Goal: Task Accomplishment & Management: Use online tool/utility

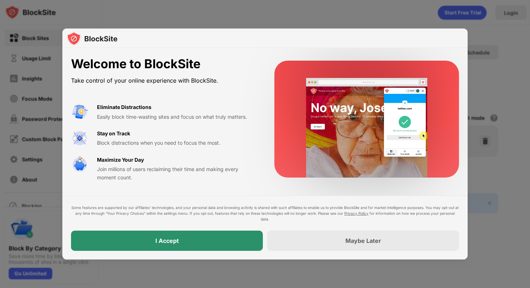
click at [198, 250] on div "I Accept" at bounding box center [167, 240] width 192 height 20
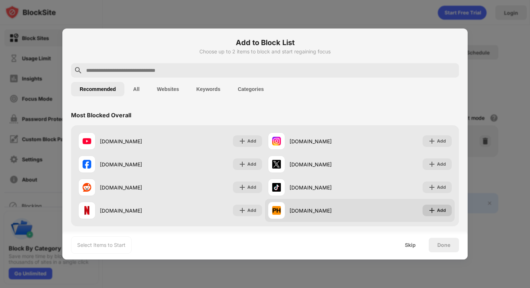
click at [437, 209] on div "Add" at bounding box center [441, 210] width 9 height 7
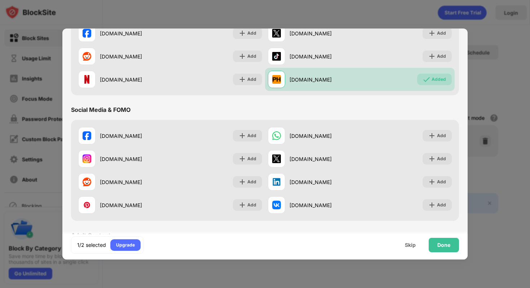
scroll to position [140, 0]
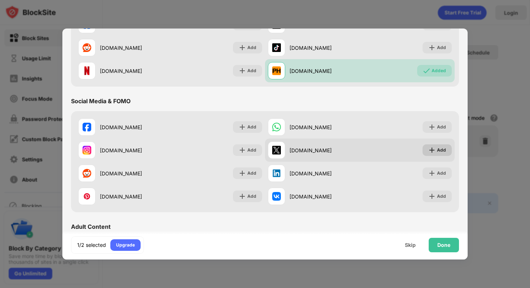
click at [437, 151] on div "Add" at bounding box center [441, 149] width 9 height 7
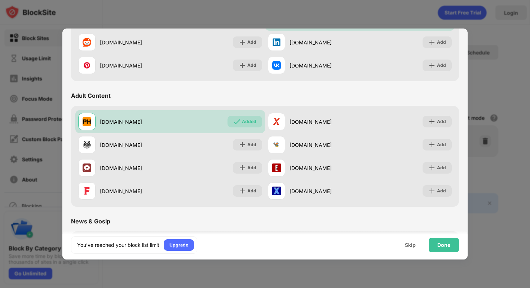
scroll to position [271, 0]
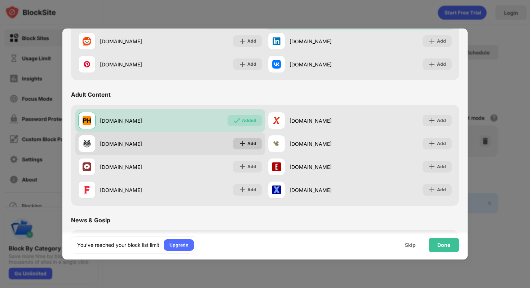
click at [251, 141] on div "Add" at bounding box center [251, 143] width 9 height 7
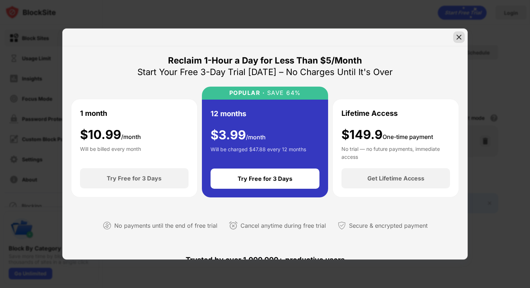
click at [459, 36] on img at bounding box center [458, 37] width 7 height 7
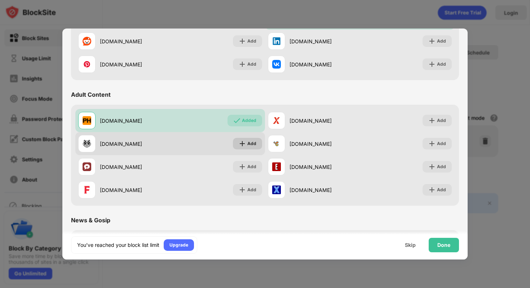
click at [248, 141] on div "Add" at bounding box center [251, 143] width 9 height 7
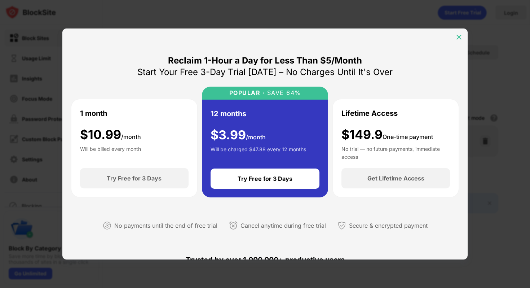
click at [457, 37] on img at bounding box center [458, 37] width 7 height 7
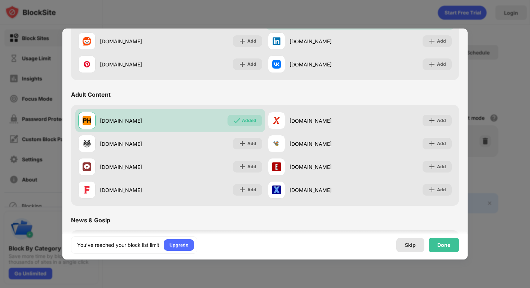
click at [409, 244] on div "Skip" at bounding box center [410, 245] width 11 height 6
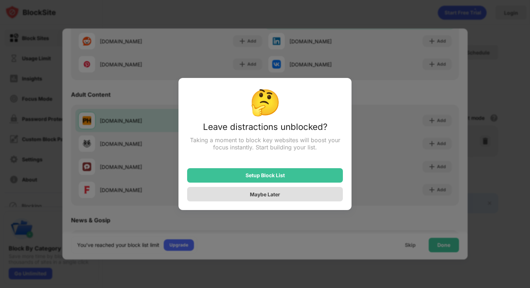
click at [310, 195] on div "Maybe Later" at bounding box center [265, 194] width 156 height 14
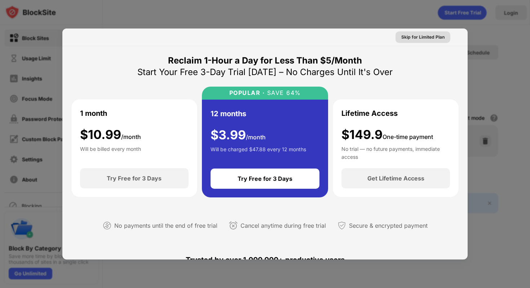
click at [415, 39] on div "Skip for Limited Plan" at bounding box center [422, 37] width 43 height 7
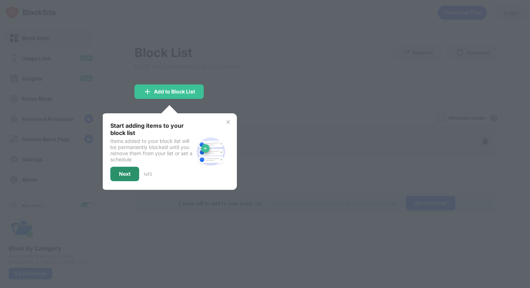
click at [123, 172] on div "Next" at bounding box center [125, 174] width 12 height 6
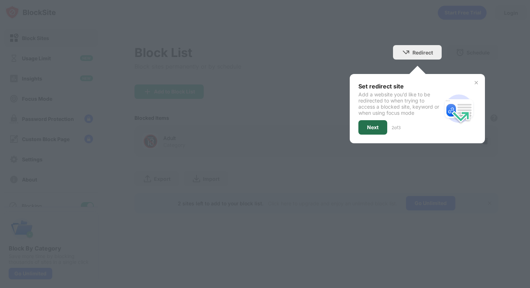
click at [376, 125] on div "Next" at bounding box center [373, 127] width 12 height 6
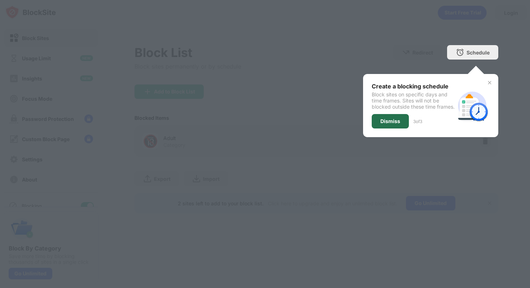
click at [386, 124] on div "Dismiss" at bounding box center [390, 121] width 20 height 6
